Goal: Information Seeking & Learning: Learn about a topic

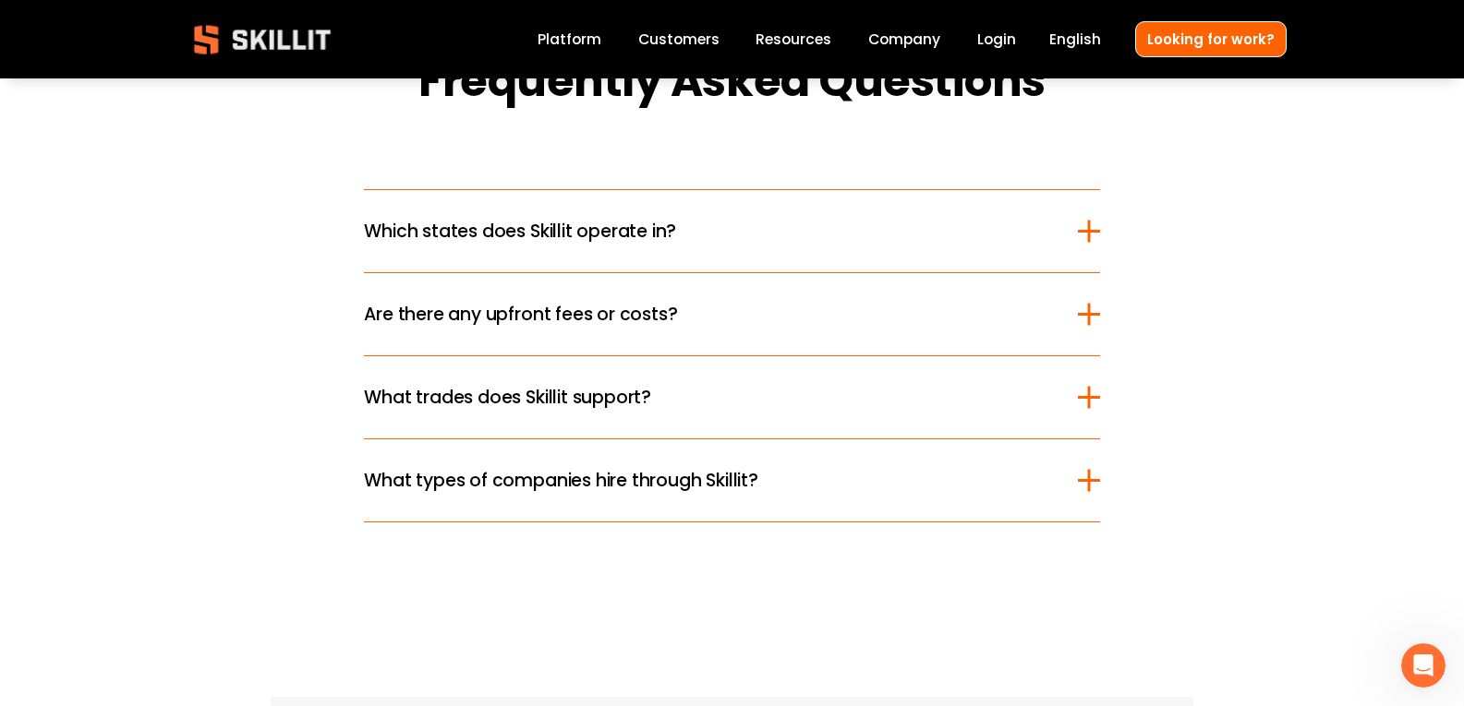
scroll to position [2287, 0]
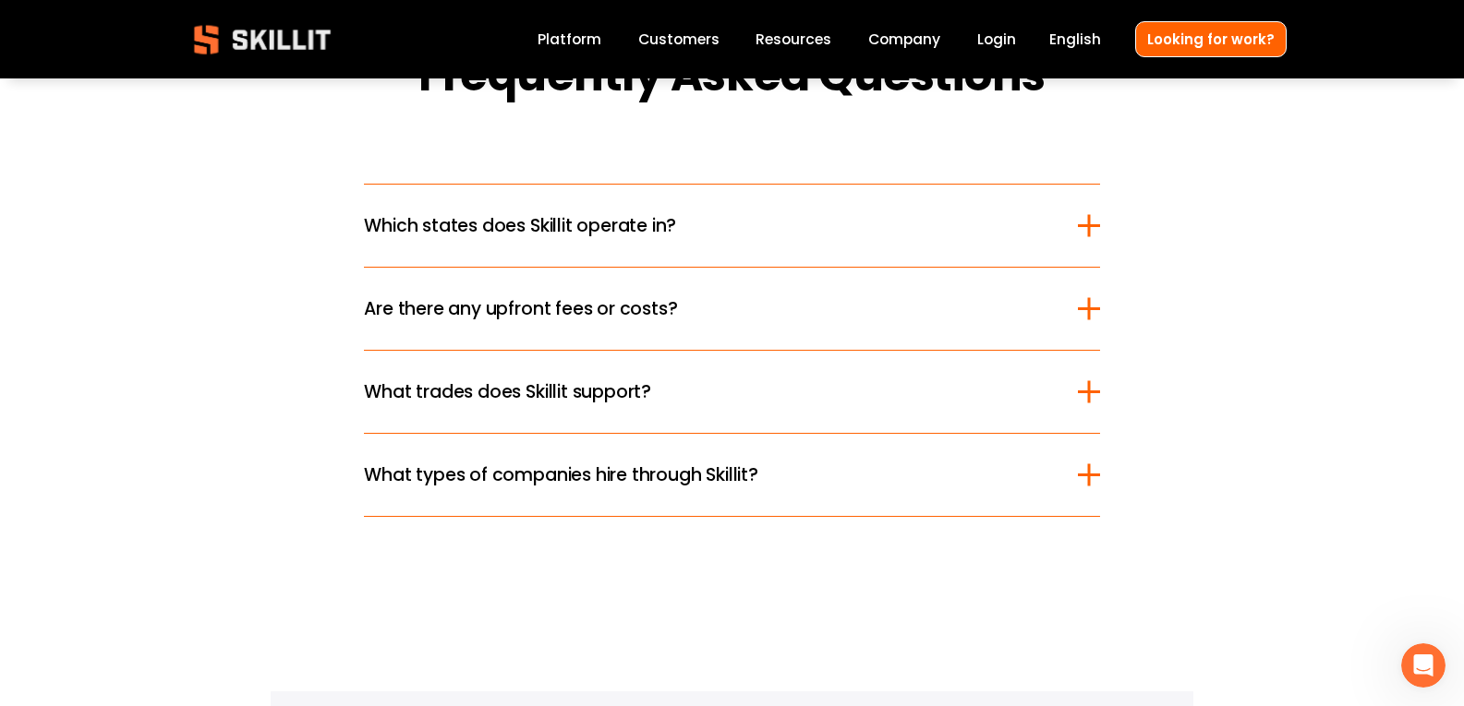
click at [1088, 231] on div at bounding box center [1088, 225] width 3 height 22
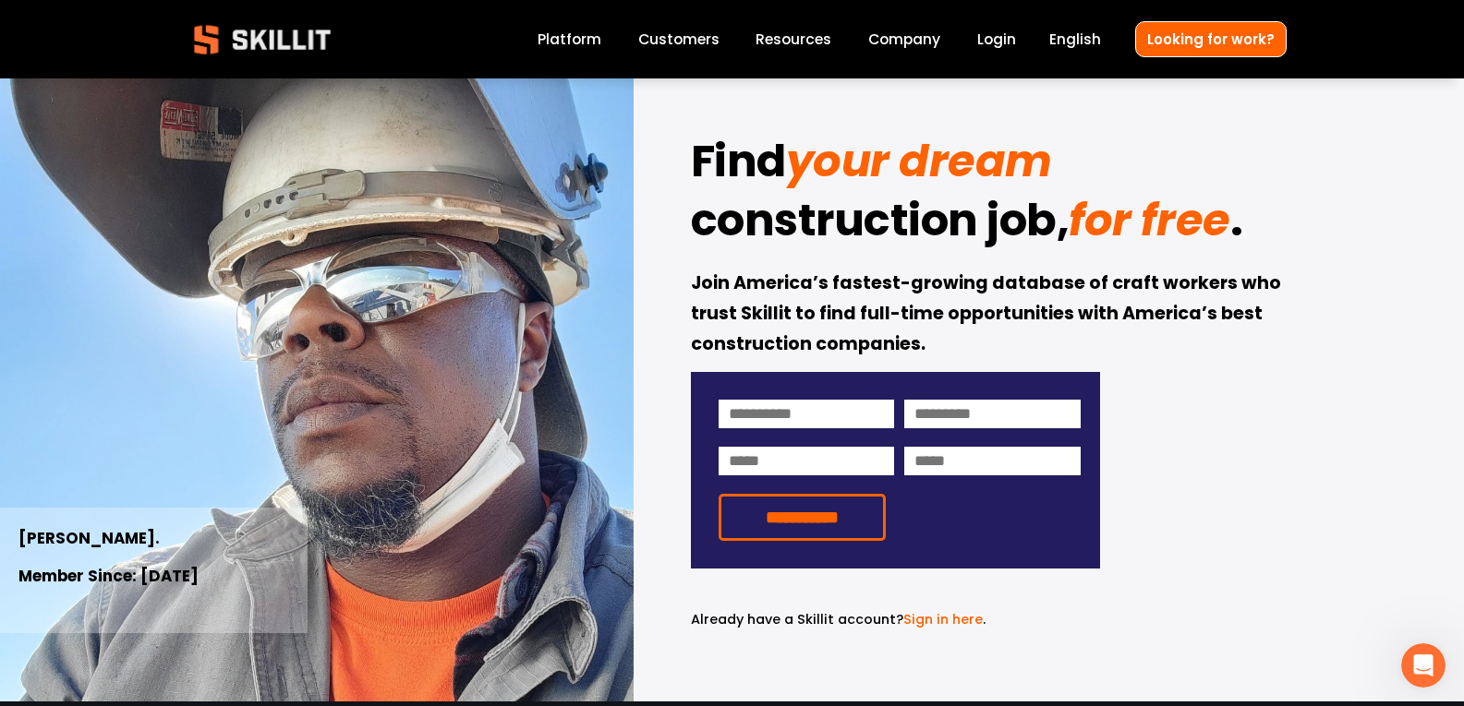
scroll to position [0, 0]
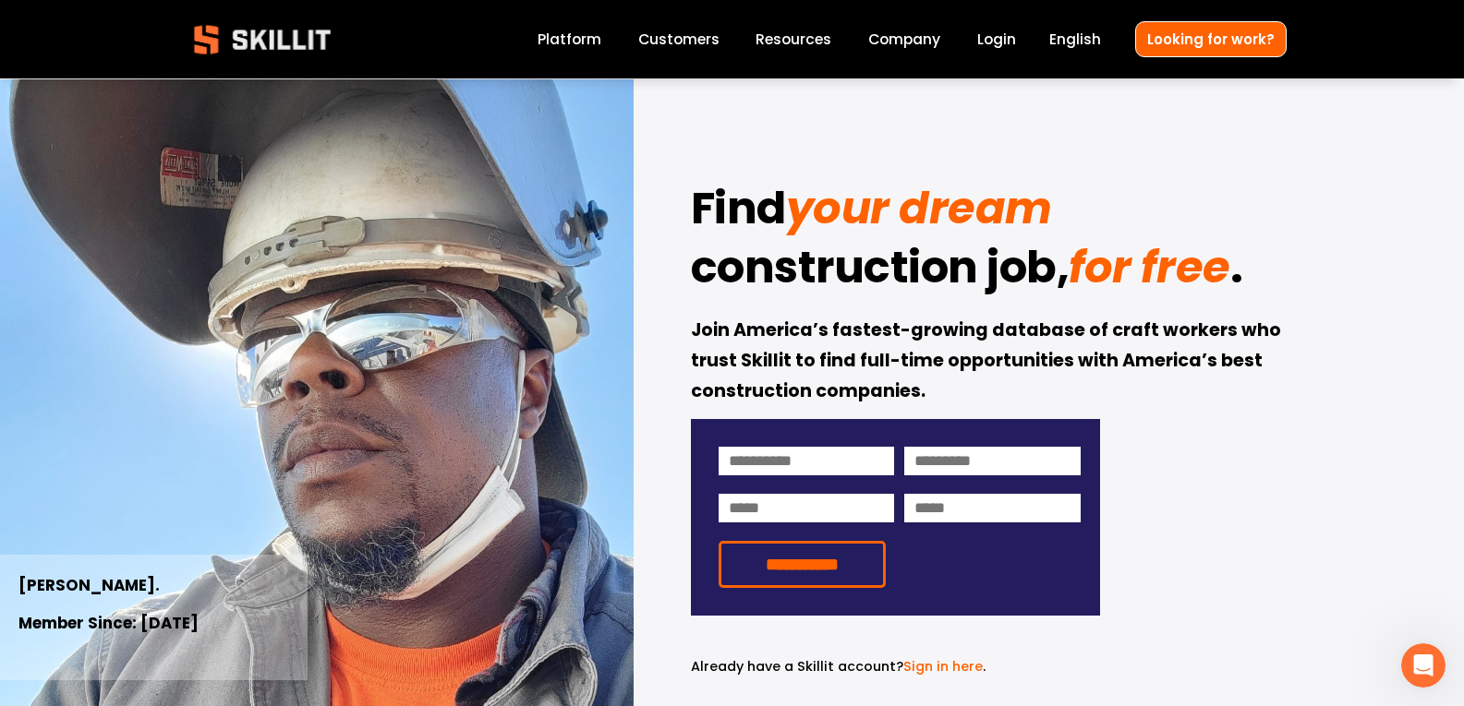
click at [0, 0] on link "Pricing" at bounding box center [0, 0] width 0 height 0
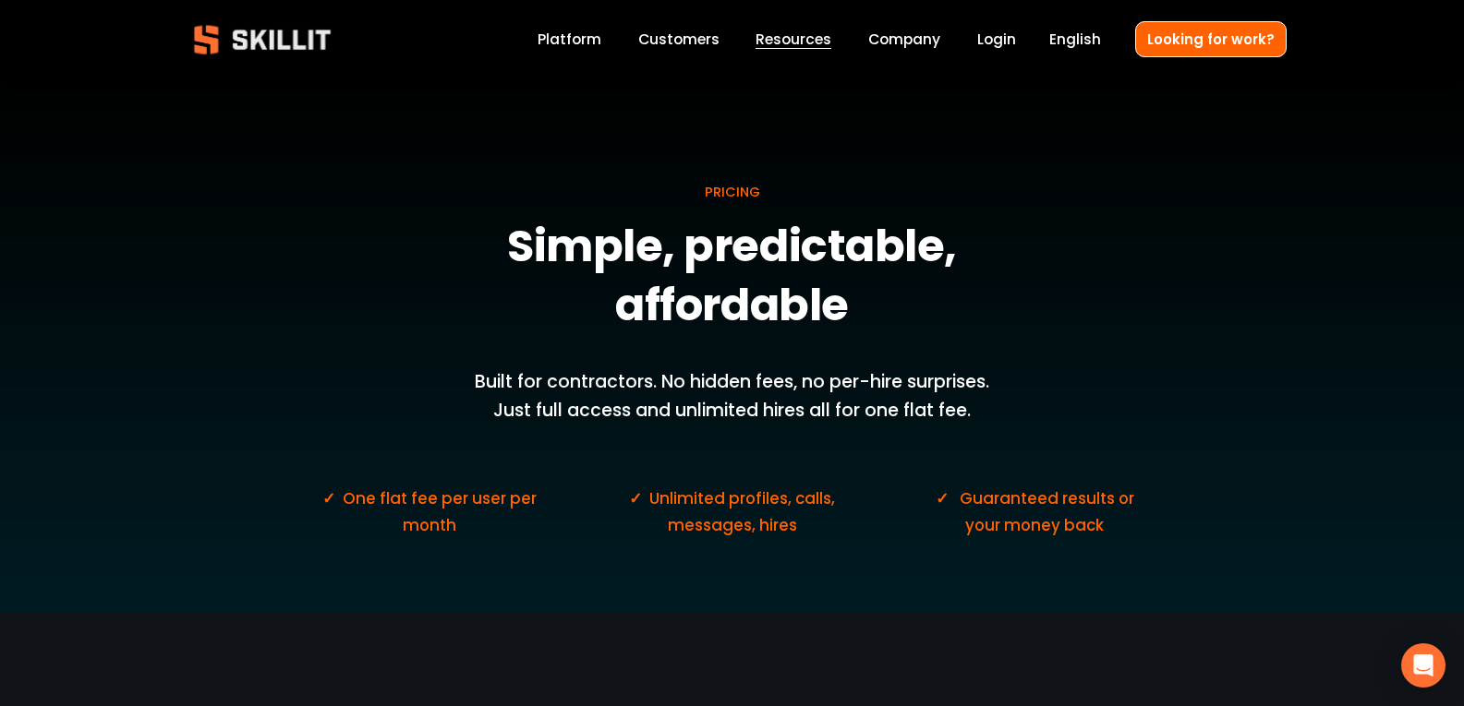
click at [1445, 187] on div "PRICING Simple, predictable, affordable Built for contractors. No hidden fees, …" at bounding box center [732, 346] width 1464 height 534
click at [579, 41] on link "Platform" at bounding box center [569, 39] width 64 height 25
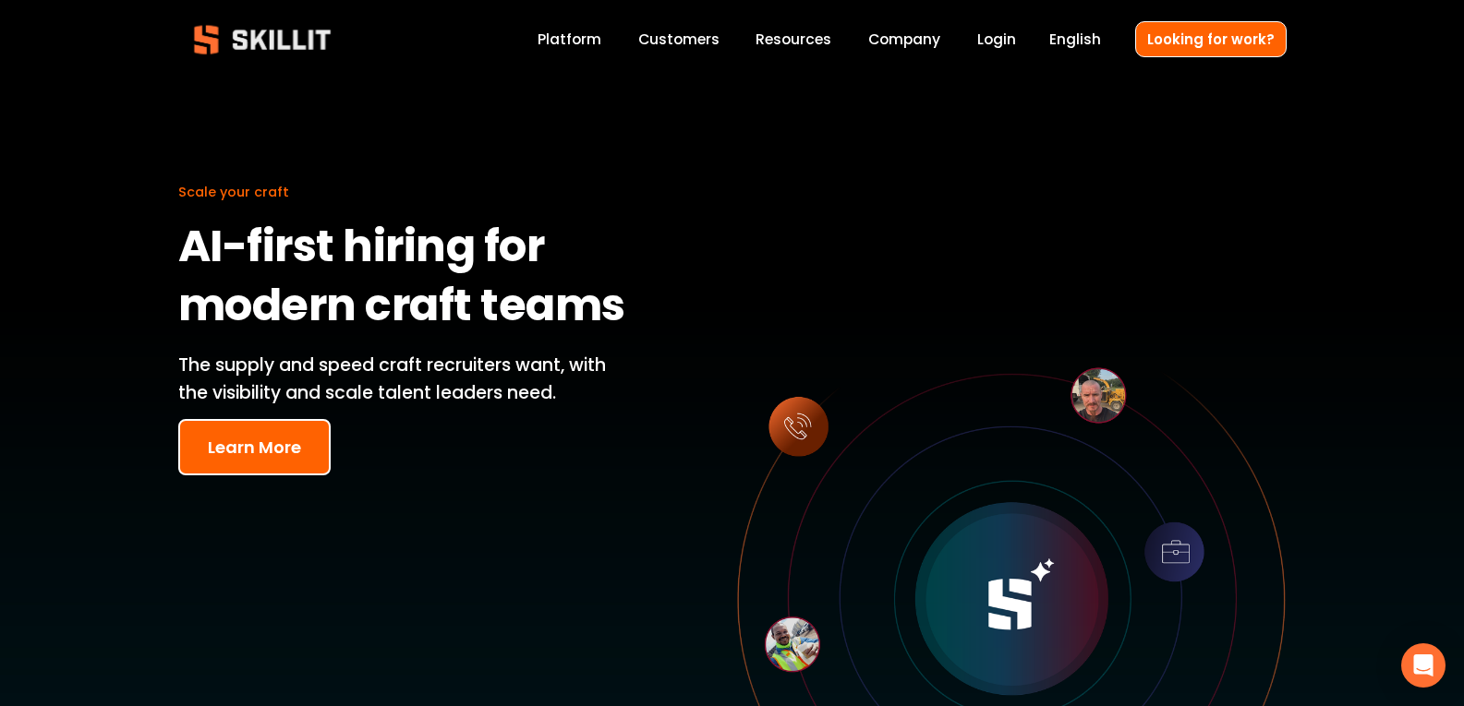
click at [572, 31] on link "Platform" at bounding box center [569, 39] width 64 height 25
click at [1239, 36] on link "Looking for work?" at bounding box center [1210, 39] width 151 height 36
